Goal: Find specific page/section: Find specific page/section

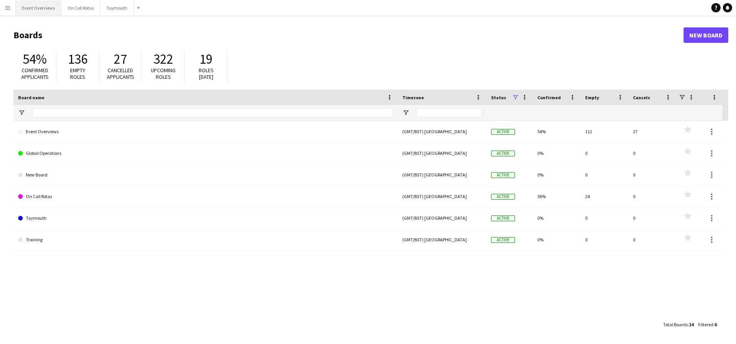
click at [37, 5] on button "Event Overviews Close" at bounding box center [39, 7] width 46 height 15
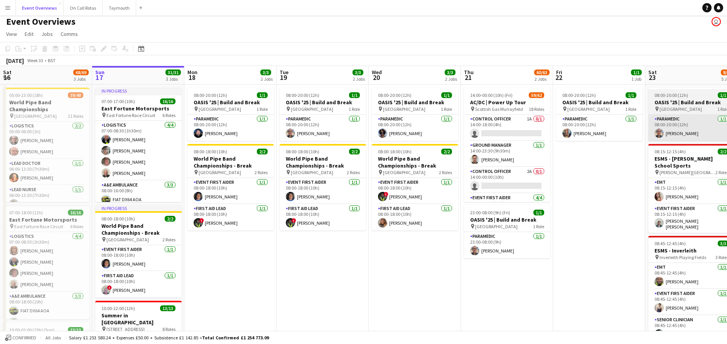
scroll to position [4, 0]
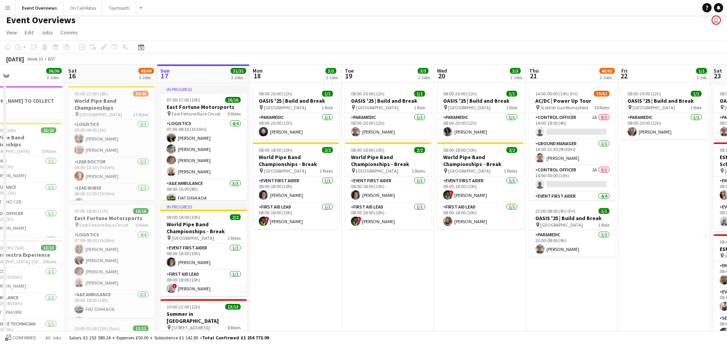
drag, startPoint x: 215, startPoint y: 282, endPoint x: 278, endPoint y: 267, distance: 64.3
click at [278, 267] on app-calendar-viewport "Wed 13 4/4 3 Jobs Thu 14 4/4 3 Jobs Fri 15 36/36 3 Jobs Sat 16 68/69 3 Jobs Sun…" at bounding box center [363, 308] width 727 height 489
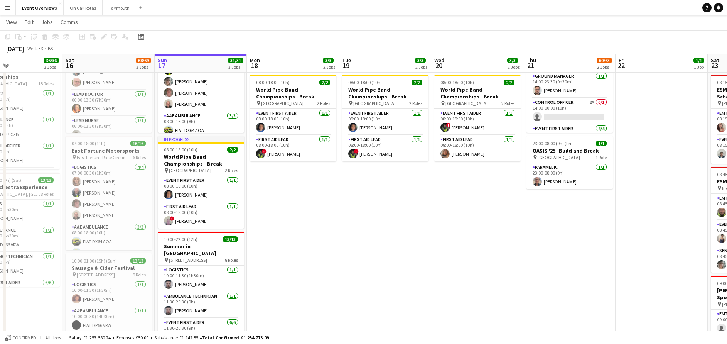
scroll to position [0, 0]
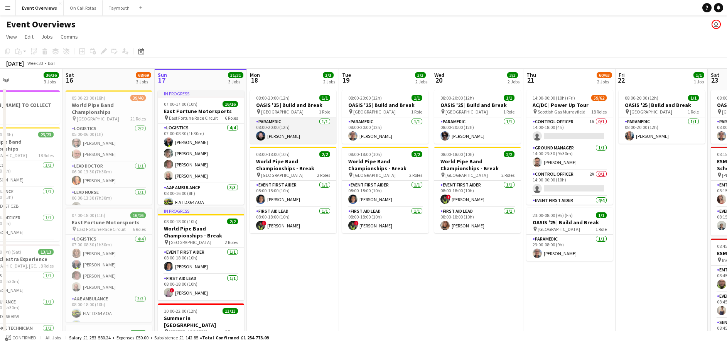
click at [264, 130] on app-card-role "Paramedic [DATE] 08:00-20:00 (12h) [PERSON_NAME]" at bounding box center [293, 130] width 86 height 26
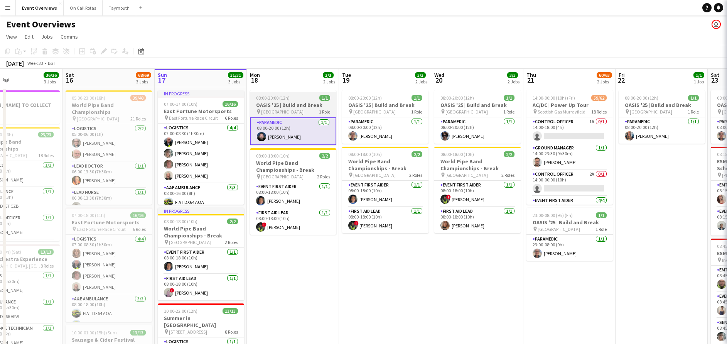
click at [286, 109] on span "[GEOGRAPHIC_DATA]" at bounding box center [282, 112] width 42 height 6
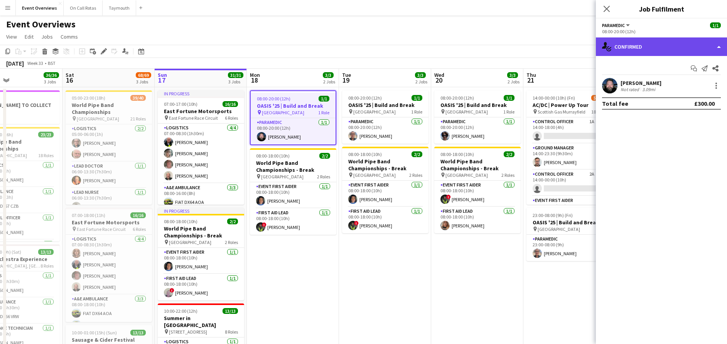
click at [625, 49] on div "single-neutral-actions-check-2 Confirmed" at bounding box center [661, 46] width 131 height 19
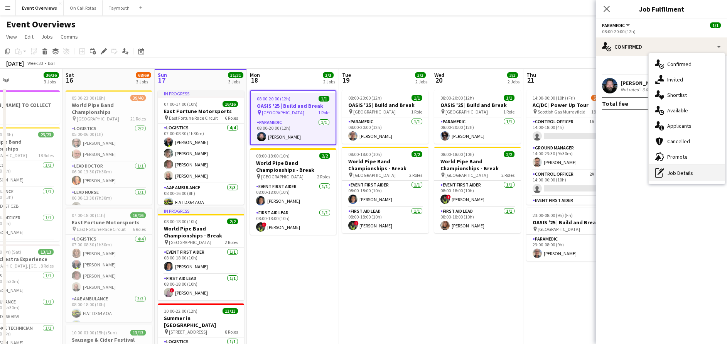
click at [685, 173] on div "pen-write Job Details" at bounding box center [687, 172] width 76 height 15
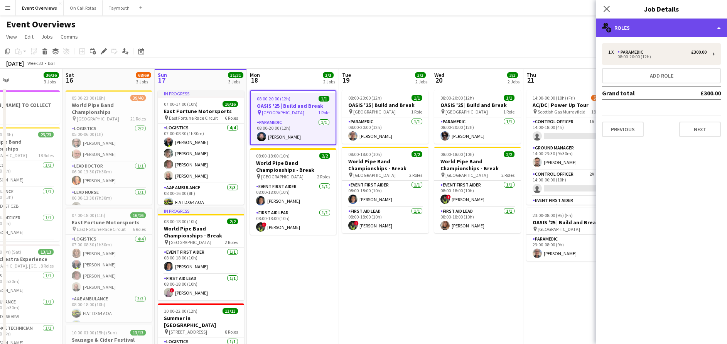
click at [656, 36] on div "multiple-users-add Roles" at bounding box center [661, 28] width 131 height 19
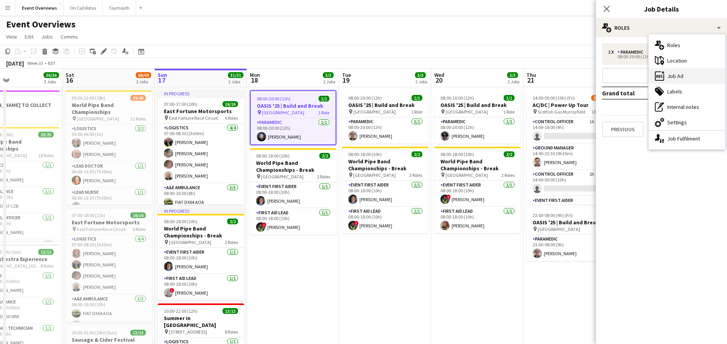
click at [672, 75] on div "ads-window Job Ad" at bounding box center [687, 75] width 76 height 15
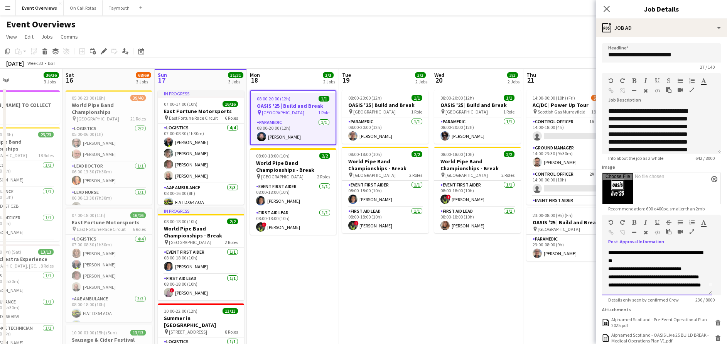
scroll to position [36, 0]
